Goal: Answer question/provide support

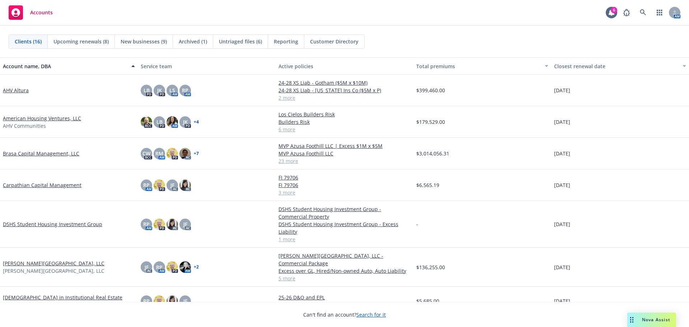
click at [641, 320] on div "Nova Assist" at bounding box center [656, 319] width 40 height 6
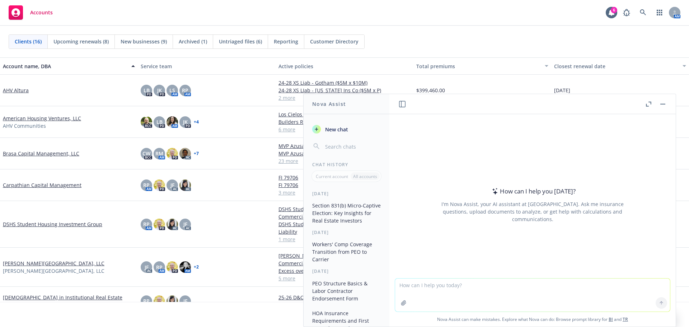
click at [513, 286] on textarea at bounding box center [532, 294] width 275 height 33
click at [351, 217] on button "Section 831(b) Micro-Captive Election: Key Insights for Real Estate Investors" at bounding box center [346, 212] width 74 height 27
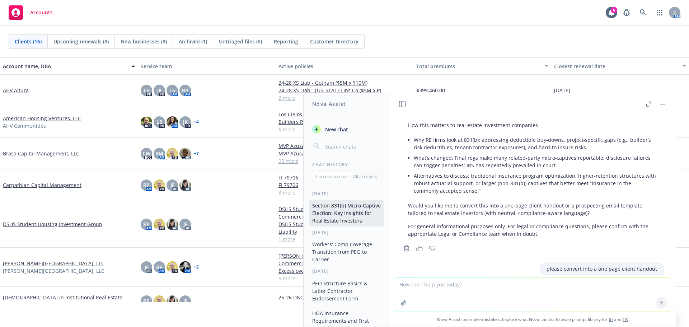
scroll to position [382, 0]
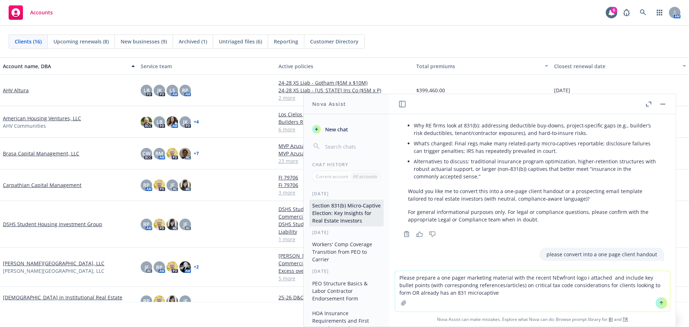
type textarea "Please prepare a one pager marketing material with the recent NEwfront logo i a…"
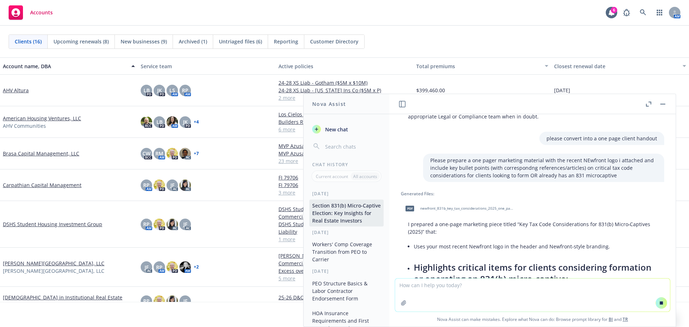
scroll to position [499, 0]
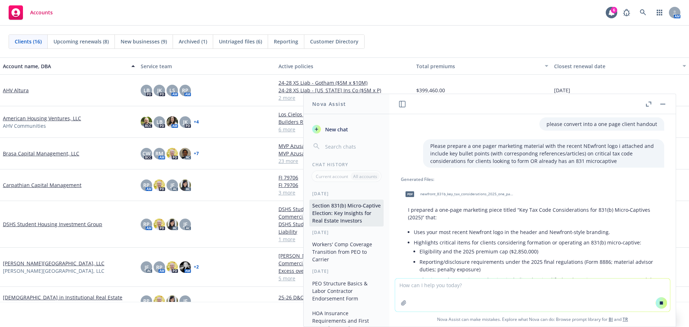
click at [479, 196] on span "newfront_831b_key_tax_considerations_2025_one_pager.pdf" at bounding box center [467, 194] width 94 height 5
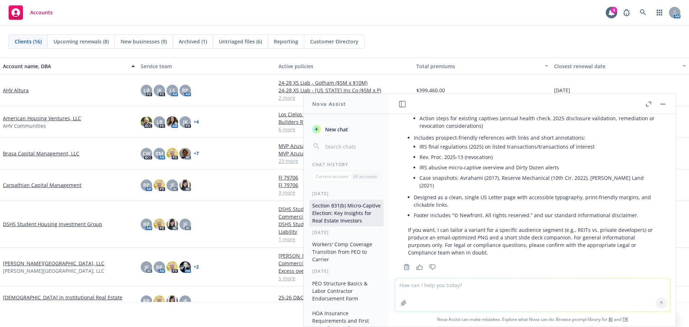
scroll to position [731, 0]
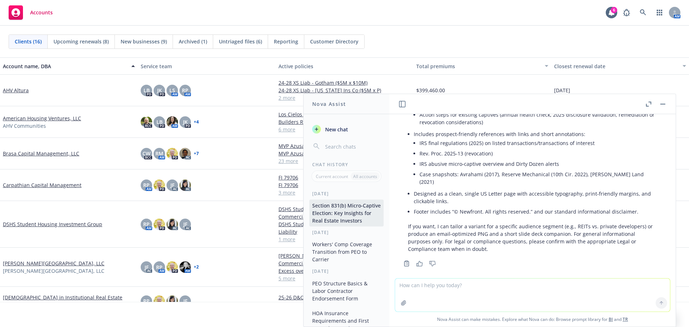
click at [475, 290] on textarea at bounding box center [532, 294] width 275 height 33
click at [477, 295] on textarea at bounding box center [532, 294] width 275 height 33
click at [478, 296] on textarea at bounding box center [532, 294] width 275 height 33
click at [478, 291] on textarea at bounding box center [532, 294] width 275 height 33
type textarea "please add more tax implications on the document"
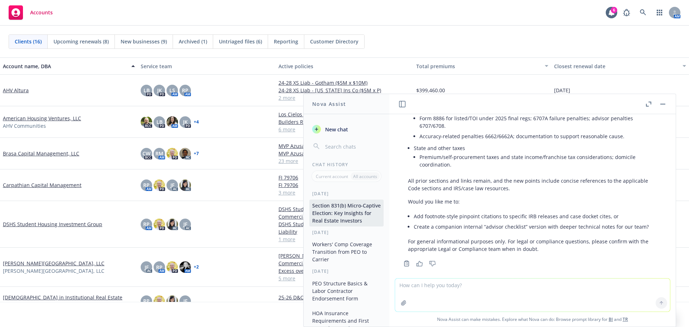
scroll to position [810, 0]
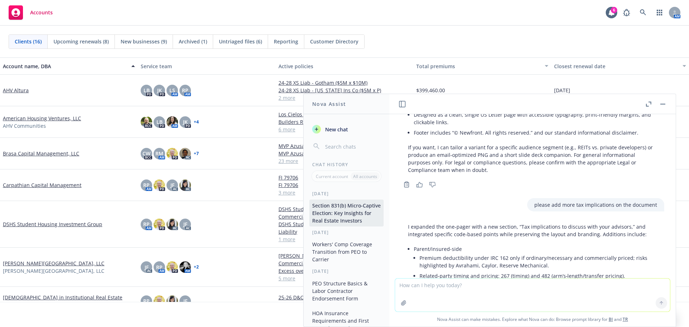
click at [473, 223] on p "I expanded the one‑pager with a new section, “Tax implications to discuss with …" at bounding box center [532, 230] width 249 height 15
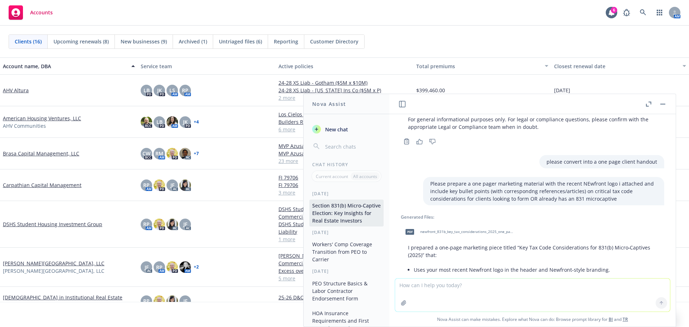
scroll to position [487, 0]
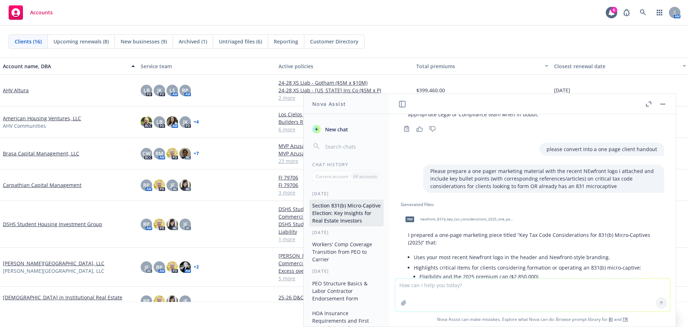
click at [466, 220] on span "newfront_831b_key_tax_considerations_2025_one_pager.pdf" at bounding box center [467, 219] width 94 height 5
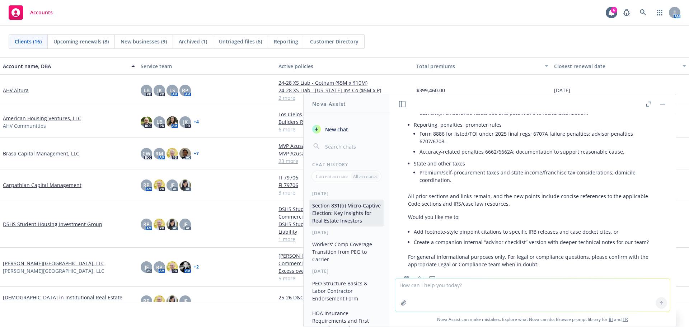
scroll to position [1097, 0]
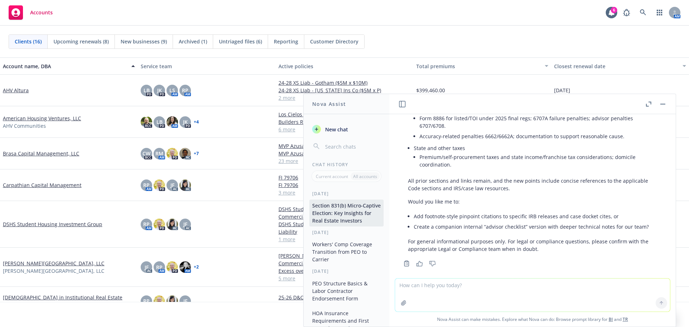
click at [520, 211] on li "Add footnote-style pinpoint citations to specific IRB releases and case docket …" at bounding box center [535, 216] width 243 height 10
drag, startPoint x: 414, startPoint y: 209, endPoint x: 442, endPoint y: 209, distance: 27.6
click at [441, 211] on li "Add footnote-style pinpoint citations to specific IRB releases and case docket …" at bounding box center [535, 216] width 243 height 10
click at [449, 221] on li "Create a companion internal “advisor checklist” version with deeper technical n…" at bounding box center [535, 226] width 243 height 10
drag, startPoint x: 415, startPoint y: 218, endPoint x: 639, endPoint y: 219, distance: 224.2
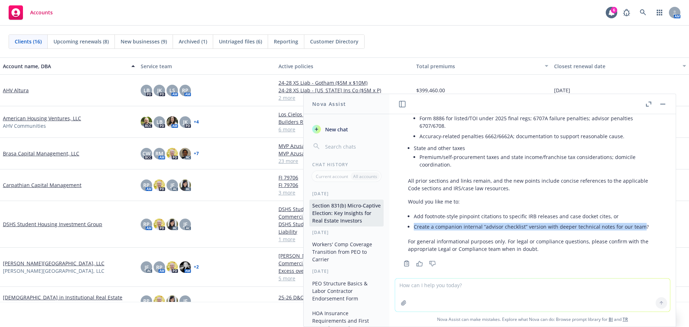
click at [639, 221] on li "Create a companion internal “advisor checklist” version with deeper technical n…" at bounding box center [535, 226] width 243 height 10
click at [562, 221] on li "Create a companion internal “advisor checklist” version with deeper technical n…" at bounding box center [535, 226] width 243 height 10
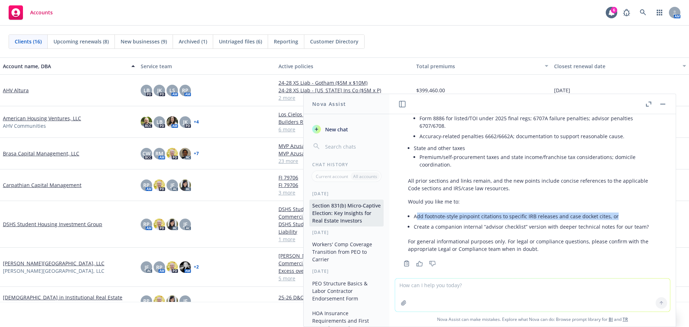
drag, startPoint x: 417, startPoint y: 209, endPoint x: 611, endPoint y: 213, distance: 194.5
click at [611, 213] on li "Add footnote-style pinpoint citations to specific IRB releases and case docket …" at bounding box center [535, 216] width 243 height 10
click at [532, 221] on li "Create a companion internal “advisor checklist” version with deeper technical n…" at bounding box center [535, 226] width 243 height 10
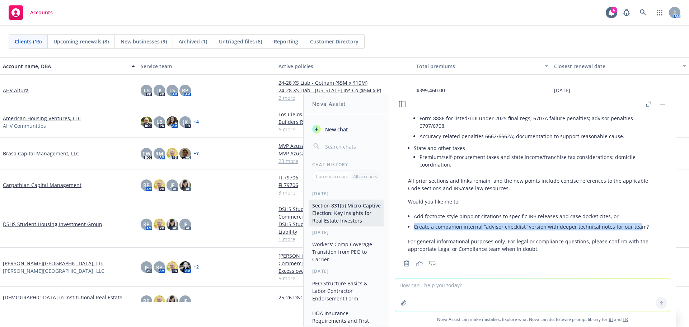
drag, startPoint x: 413, startPoint y: 220, endPoint x: 631, endPoint y: 225, distance: 217.5
click at [636, 220] on div "I expanded the one‑pager with a new section, “Tax implications to discuss with …" at bounding box center [532, 94] width 263 height 323
copy li "Create a companion internal “advisor checklist” version with deeper technical n…"
click at [499, 290] on textarea at bounding box center [532, 294] width 275 height 33
paste textarea "Create a companion internal “advisor checklist” version with deeper technical n…"
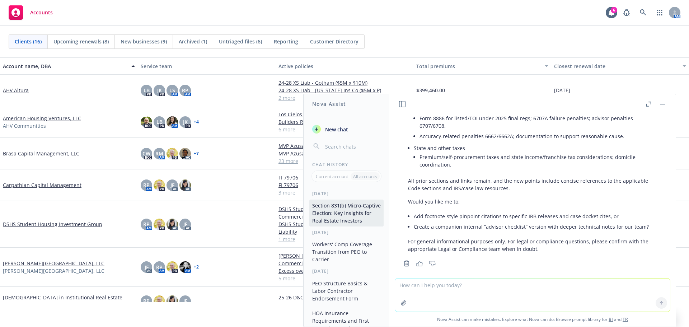
type textarea "Create a companion internal “advisor checklist” version with deeper technical n…"
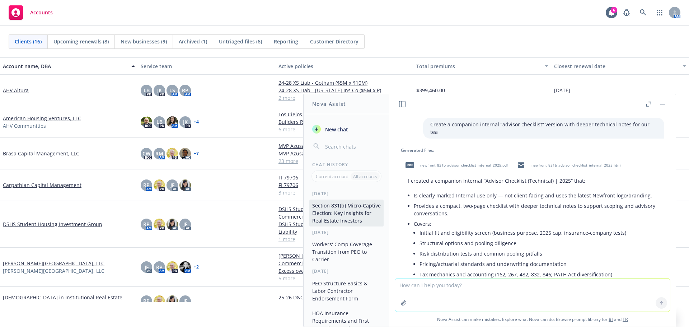
scroll to position [1199, 0]
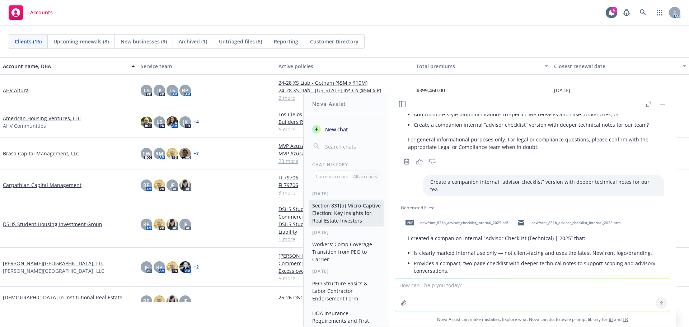
click at [483, 220] on span "newfront_831b_advisor_checklist_internal_2025.pdf" at bounding box center [464, 222] width 88 height 5
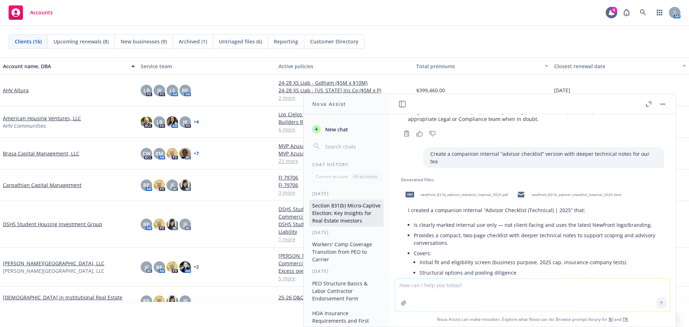
scroll to position [1235, 0]
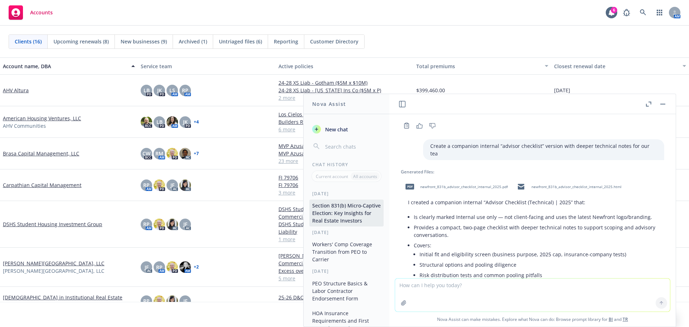
click at [549, 178] on div "newfront_831b_advisor_checklist_internal_2025.html" at bounding box center [567, 187] width 111 height 18
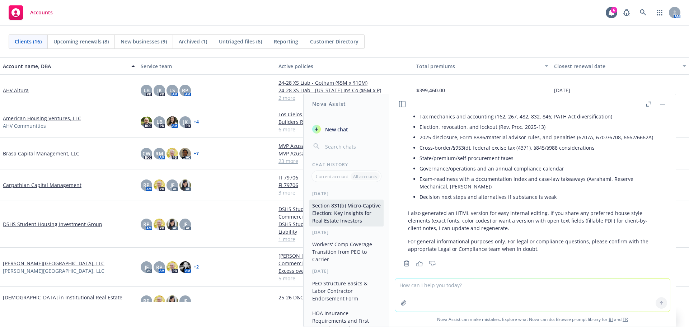
scroll to position [1342, 0]
